Goal: Task Accomplishment & Management: Manage account settings

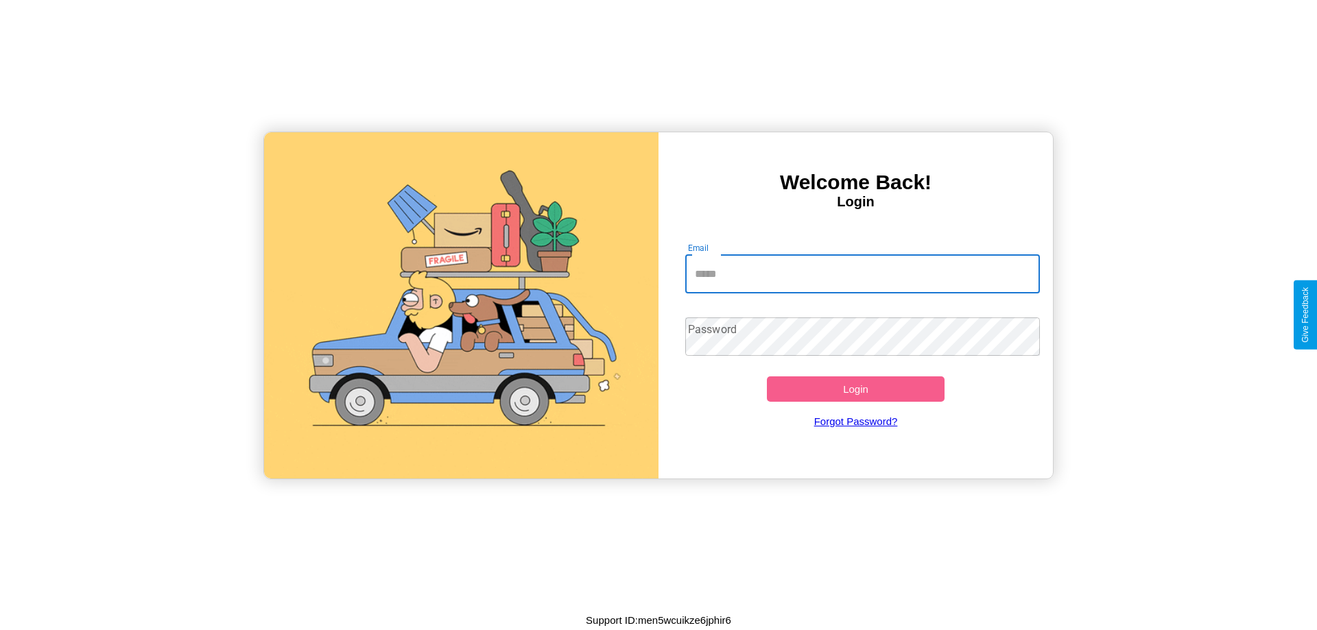
click at [862, 274] on input "Email" at bounding box center [862, 274] width 355 height 38
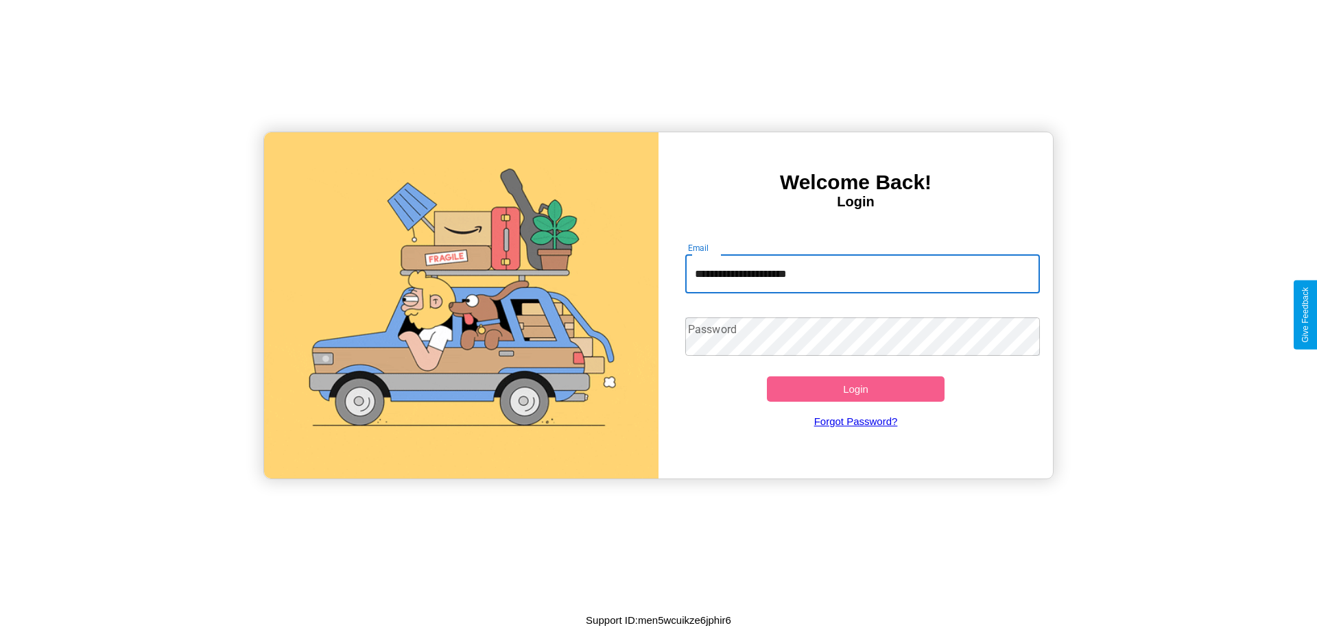
type input "**********"
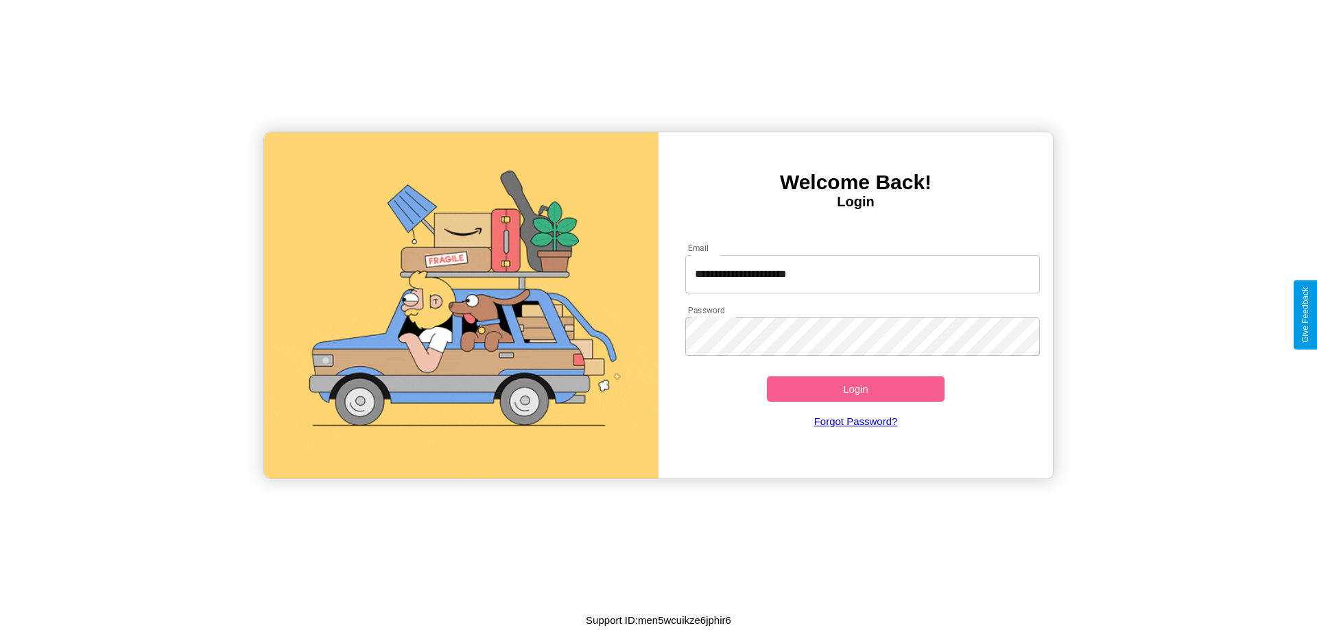
click at [855, 389] on button "Login" at bounding box center [856, 389] width 178 height 25
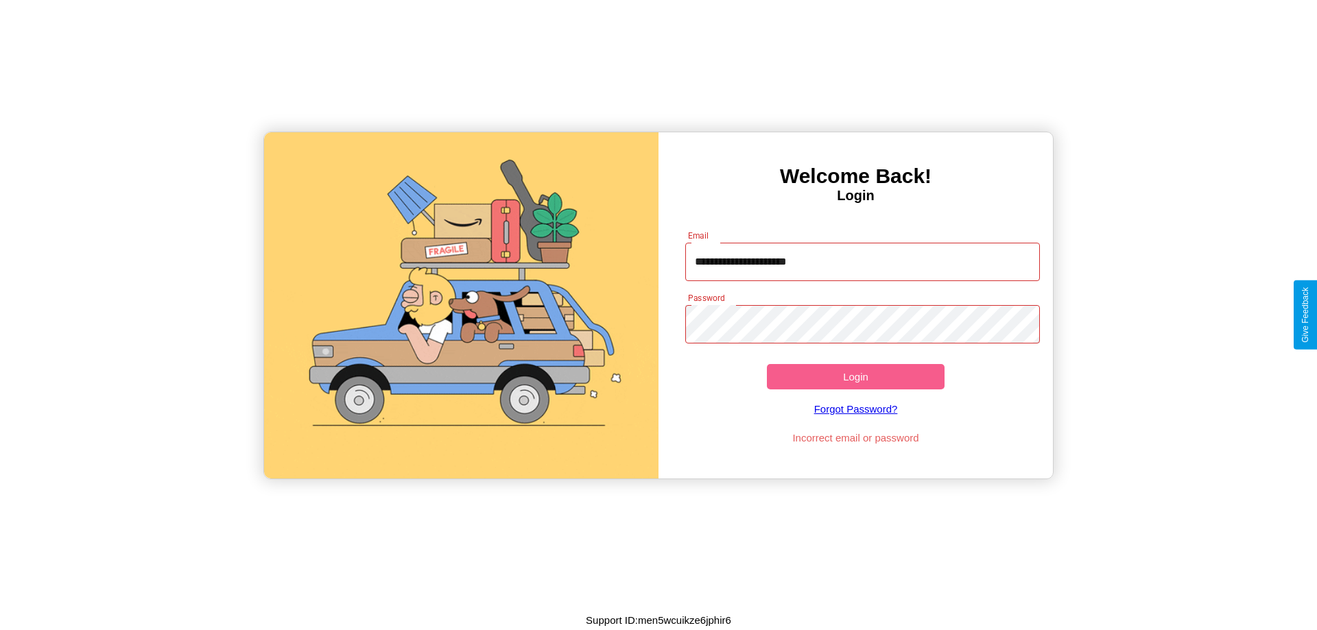
click at [855, 377] on button "Login" at bounding box center [856, 376] width 178 height 25
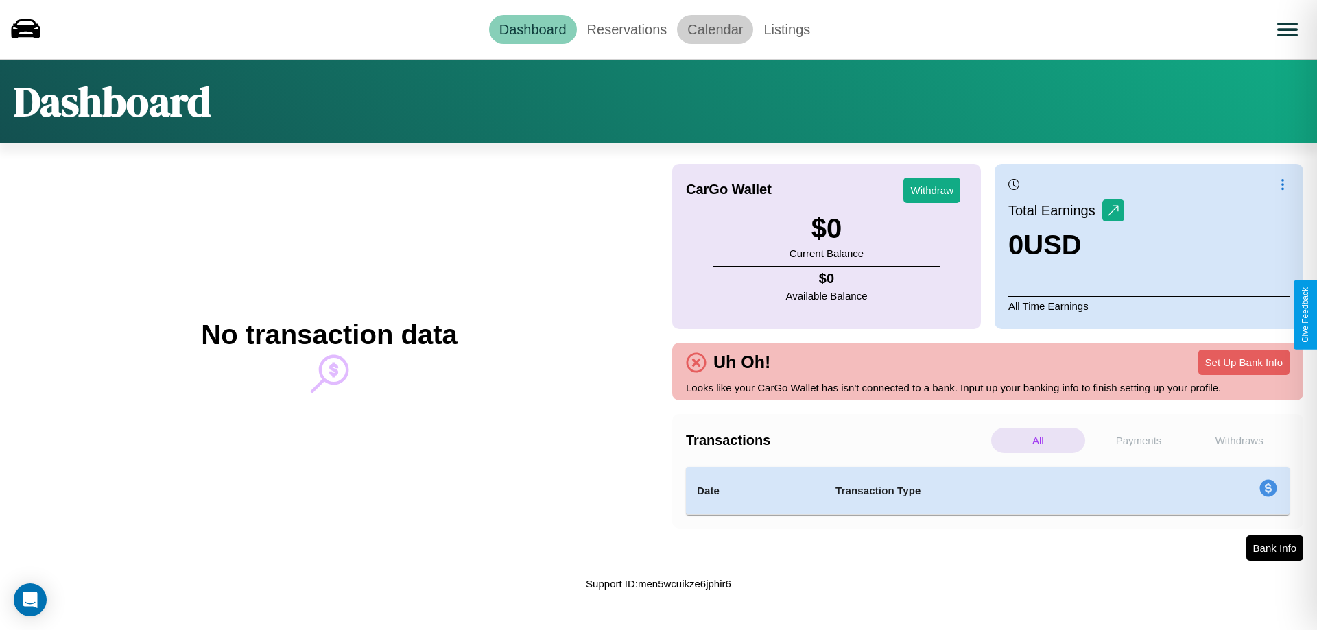
click at [715, 29] on link "Calendar" at bounding box center [715, 29] width 76 height 29
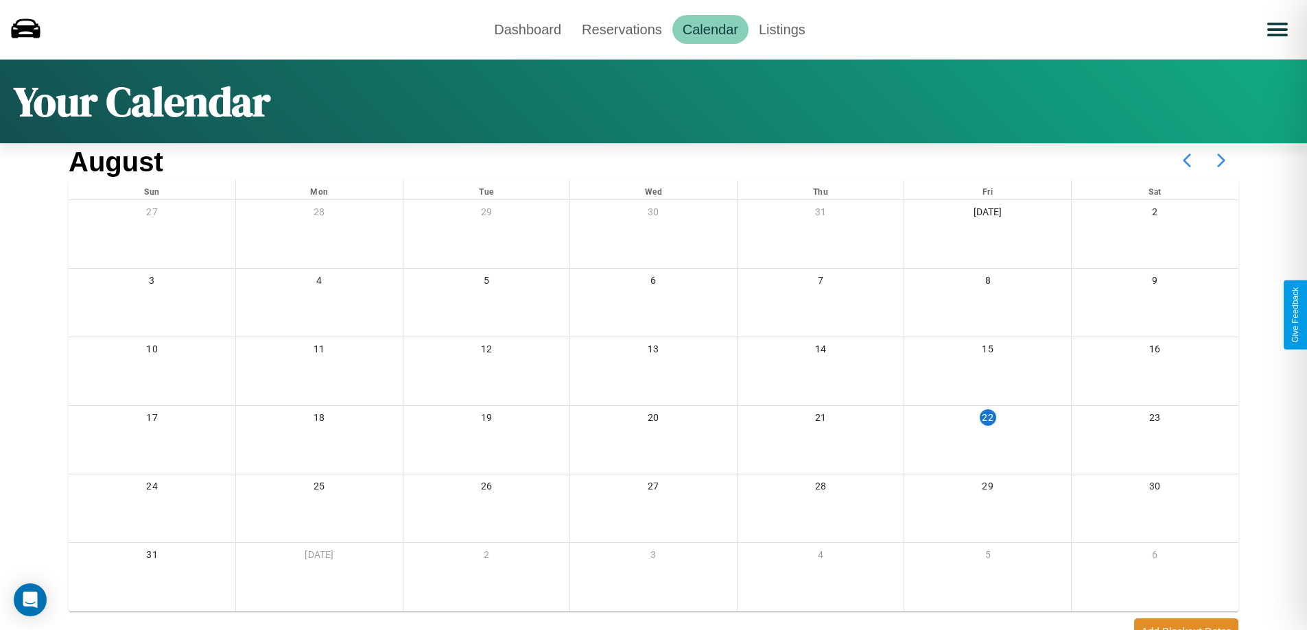
click at [1221, 161] on icon at bounding box center [1221, 160] width 34 height 34
click at [527, 29] on link "Dashboard" at bounding box center [528, 29] width 88 height 29
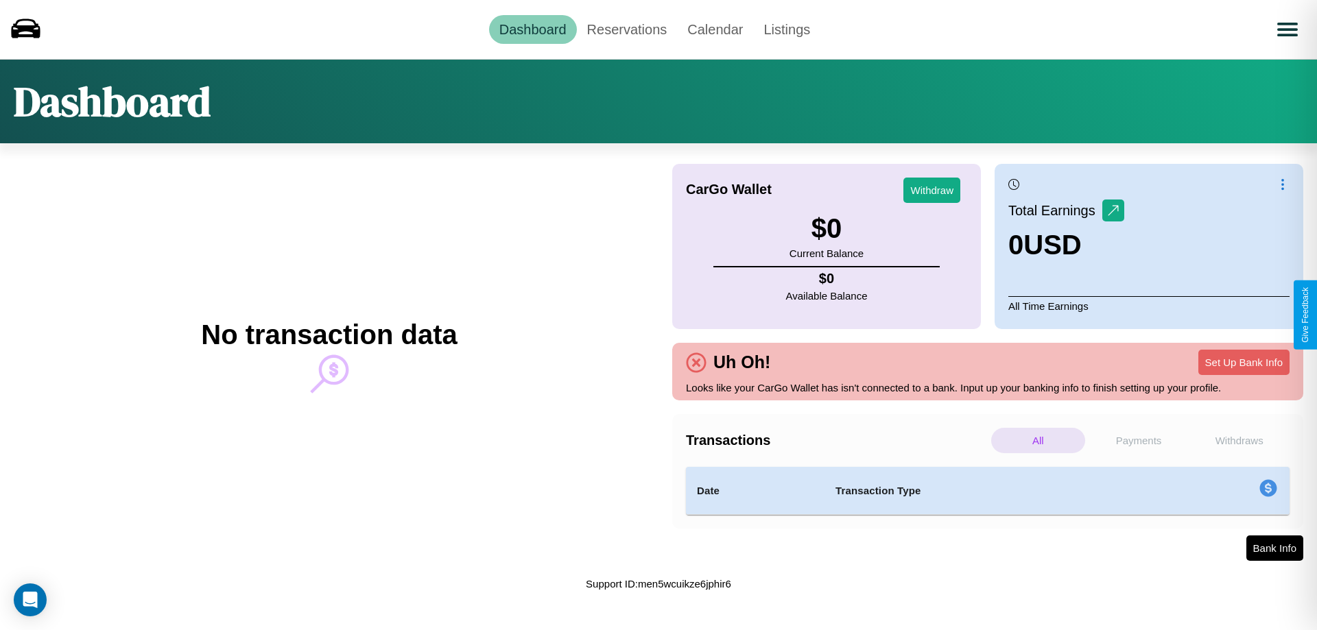
click at [1139, 440] on p "Payments" at bounding box center [1139, 440] width 94 height 25
click at [1239, 440] on p "Withdraws" at bounding box center [1239, 440] width 94 height 25
click at [626, 29] on link "Reservations" at bounding box center [627, 29] width 101 height 29
